Goal: Find specific fact: Find specific fact

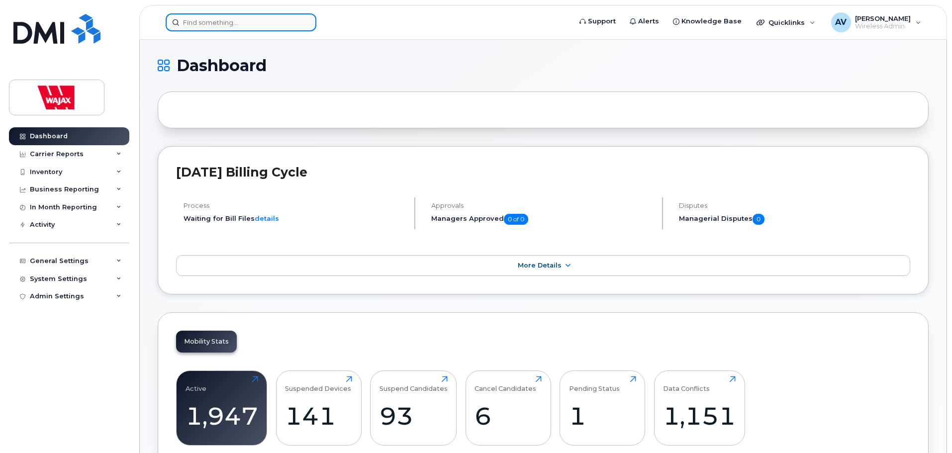
click at [214, 23] on input at bounding box center [241, 22] width 151 height 18
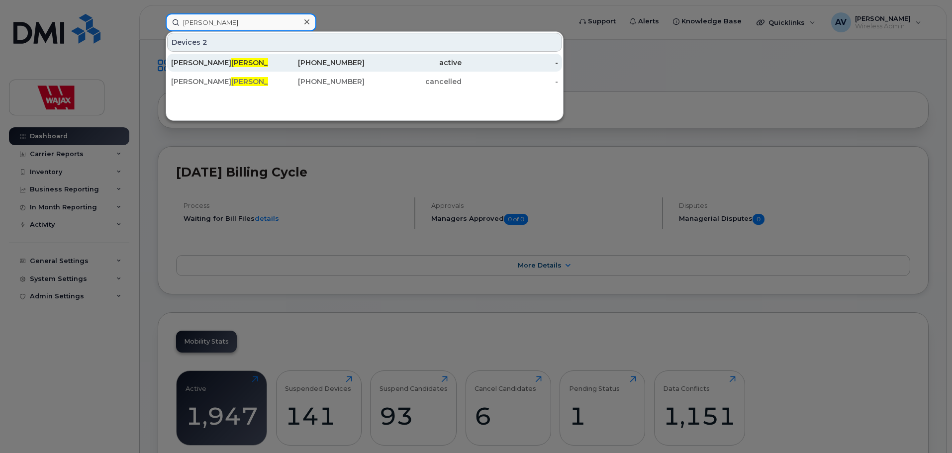
type input "[PERSON_NAME]"
click at [221, 63] on div "[PERSON_NAME]" at bounding box center [219, 63] width 97 height 10
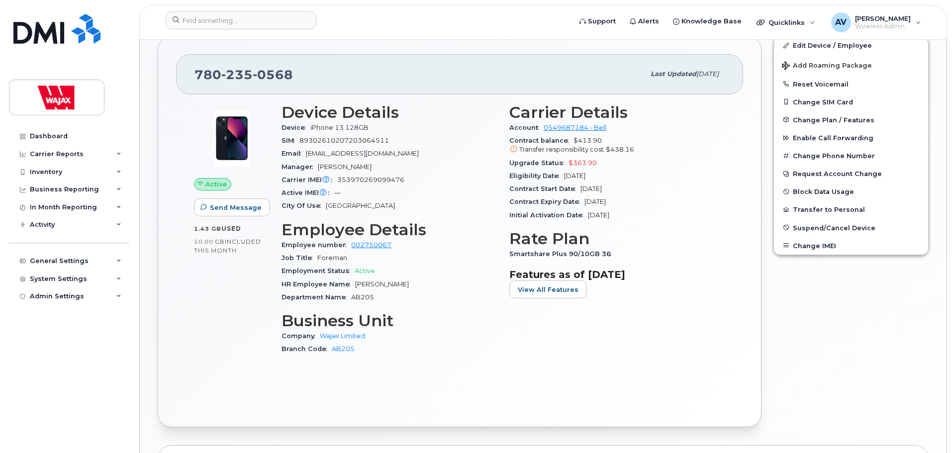
scroll to position [125, 0]
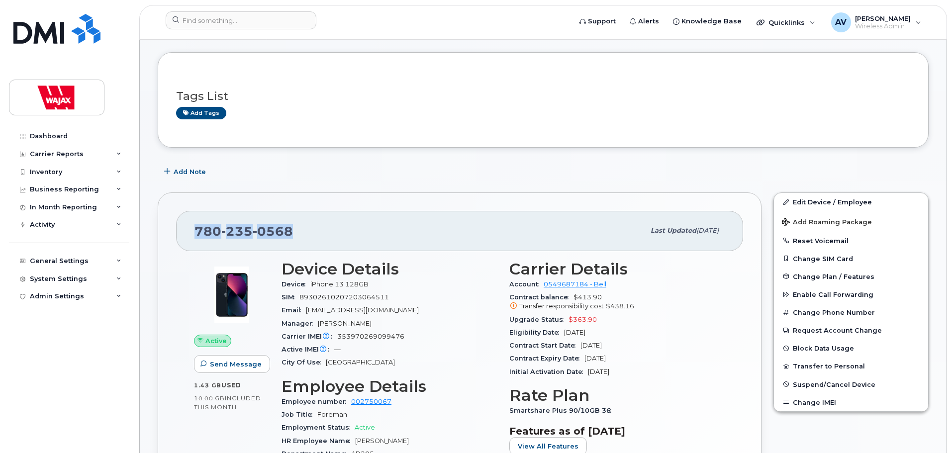
drag, startPoint x: 325, startPoint y: 225, endPoint x: 191, endPoint y: 233, distance: 135.1
click at [191, 233] on div "780 235 0568 Last updated Sep 15, 2025" at bounding box center [459, 231] width 567 height 40
copy span "780 235 0568"
click at [677, 333] on div "Eligibility Date Dec 14, 2026" at bounding box center [617, 332] width 216 height 13
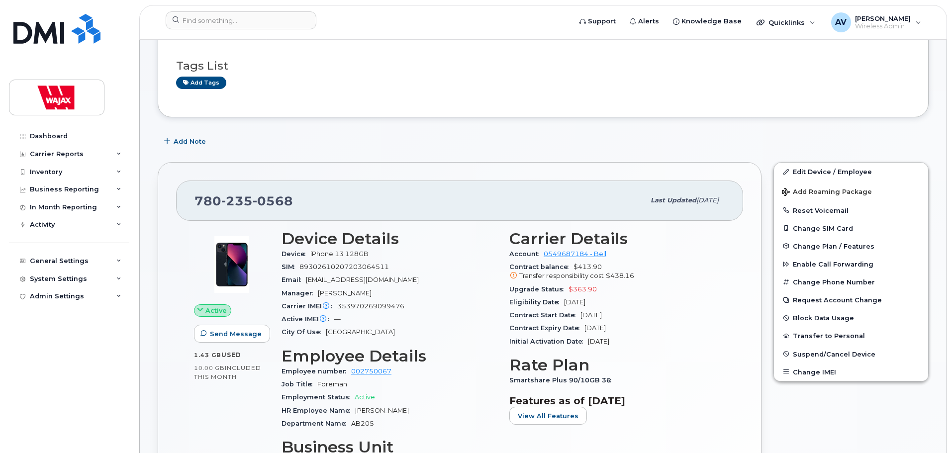
scroll to position [275, 0]
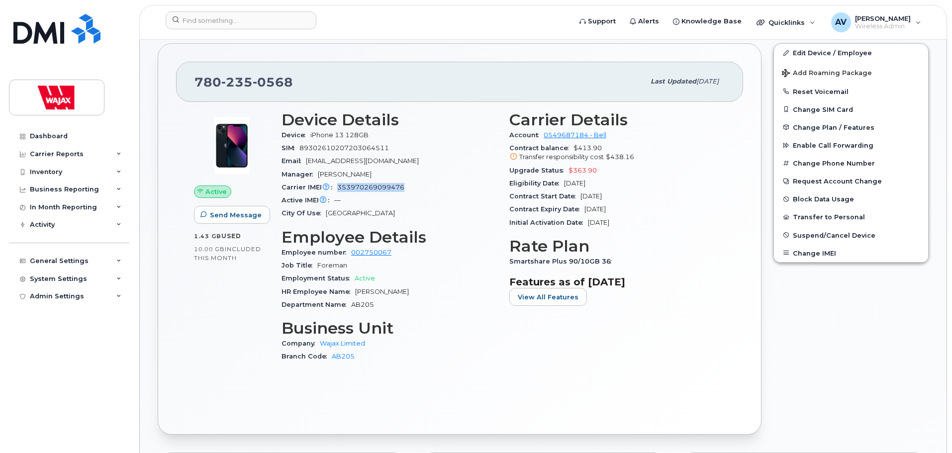
drag, startPoint x: 413, startPoint y: 186, endPoint x: 339, endPoint y: 185, distance: 73.6
click at [339, 185] on div "Carrier IMEI Carrier IMEI is reported during the last billing cycle or change o…" at bounding box center [390, 187] width 216 height 13
copy span "353970269099476"
